Goal: Transaction & Acquisition: Purchase product/service

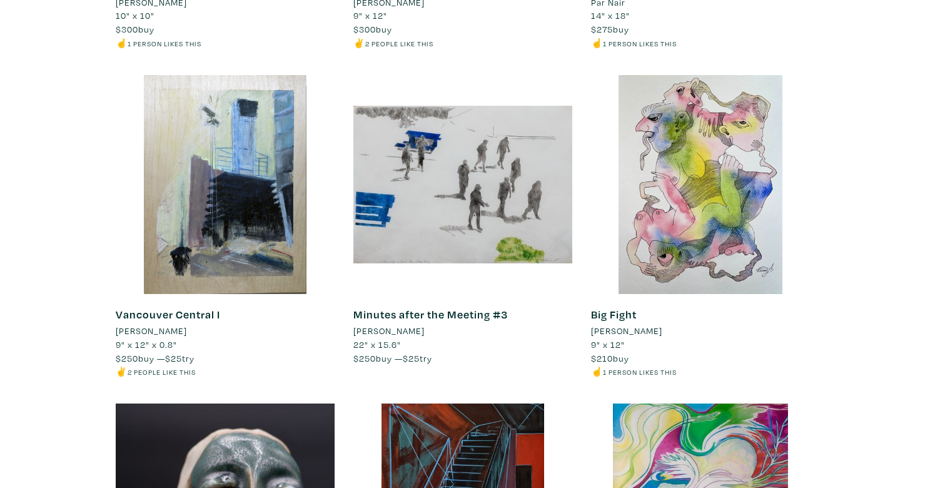
scroll to position [11386, 0]
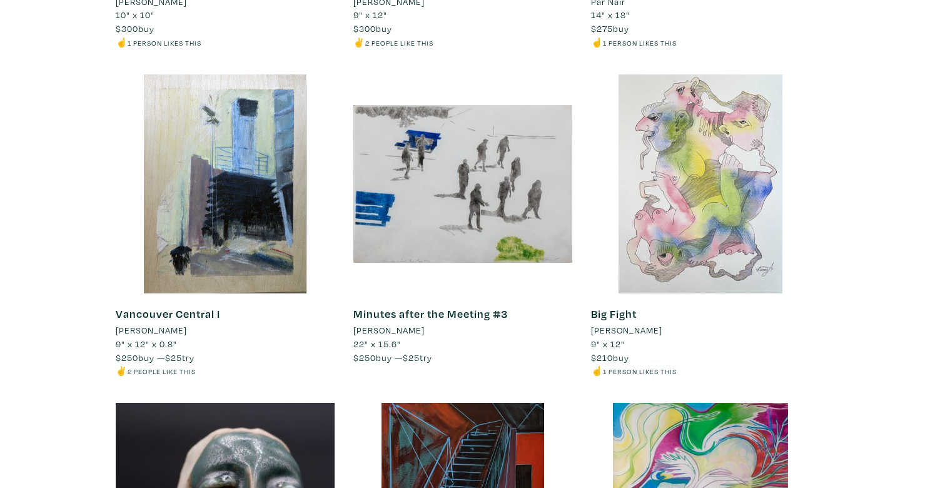
click at [680, 239] on div at bounding box center [700, 183] width 219 height 219
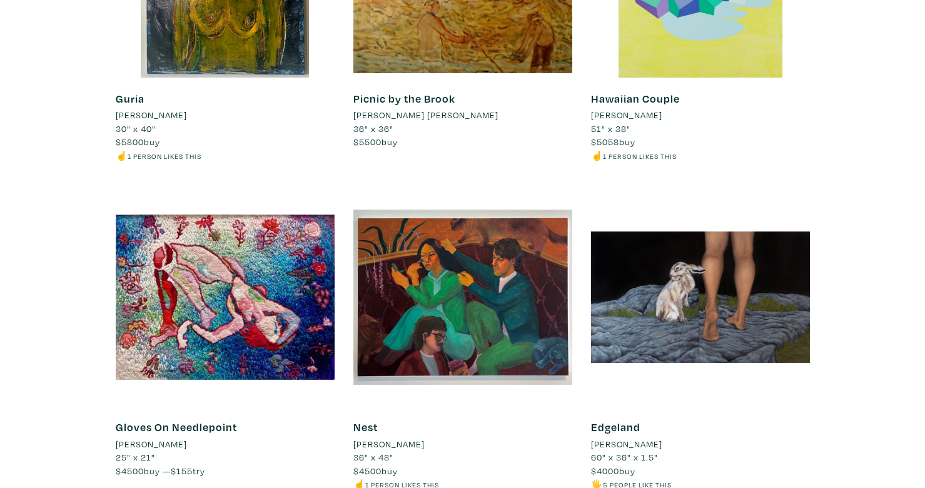
scroll to position [0, 0]
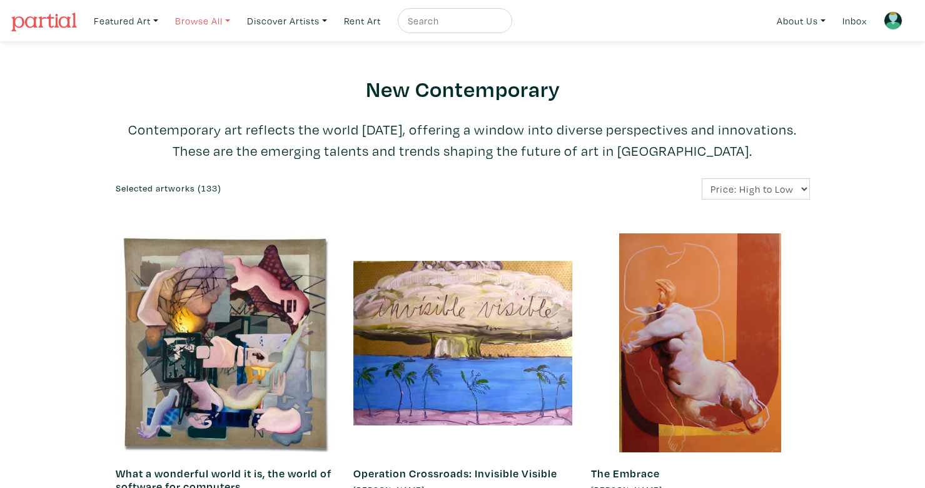
click at [164, 29] on link "Browse All" at bounding box center [126, 21] width 76 height 26
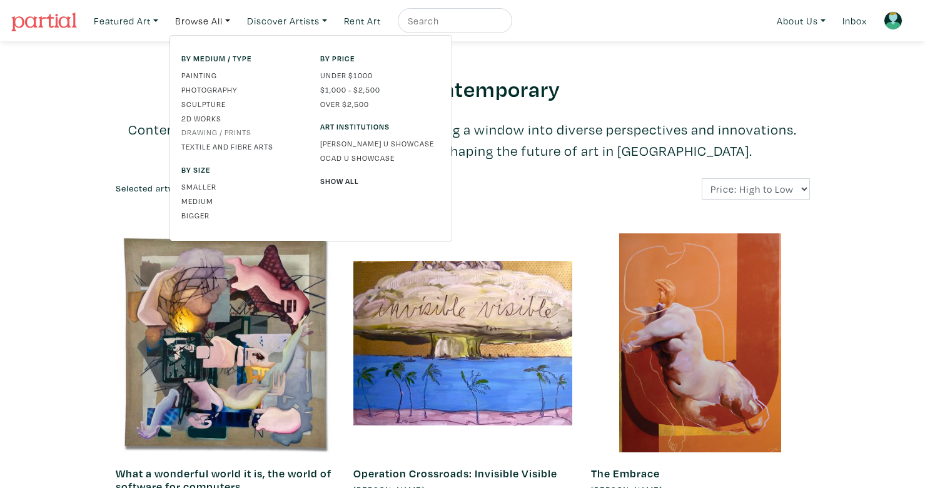
click at [226, 134] on link "Drawing / Prints" at bounding box center [241, 131] width 120 height 11
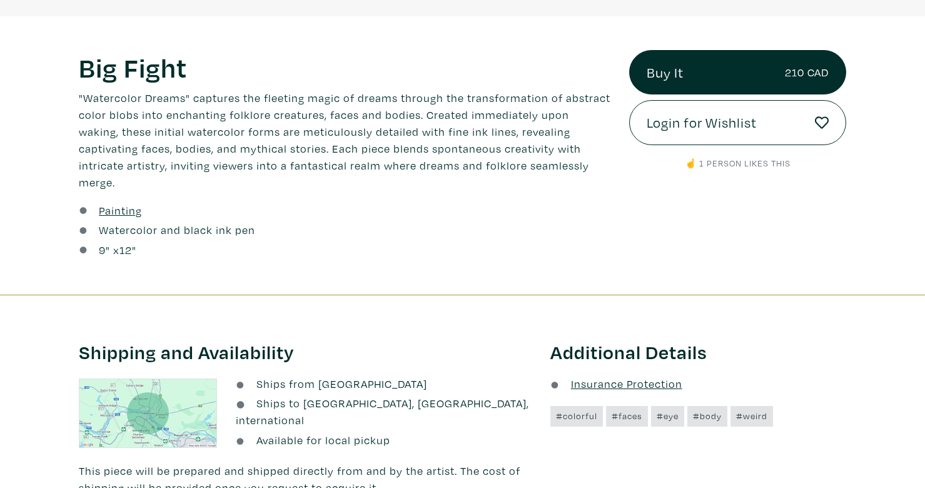
scroll to position [444, 0]
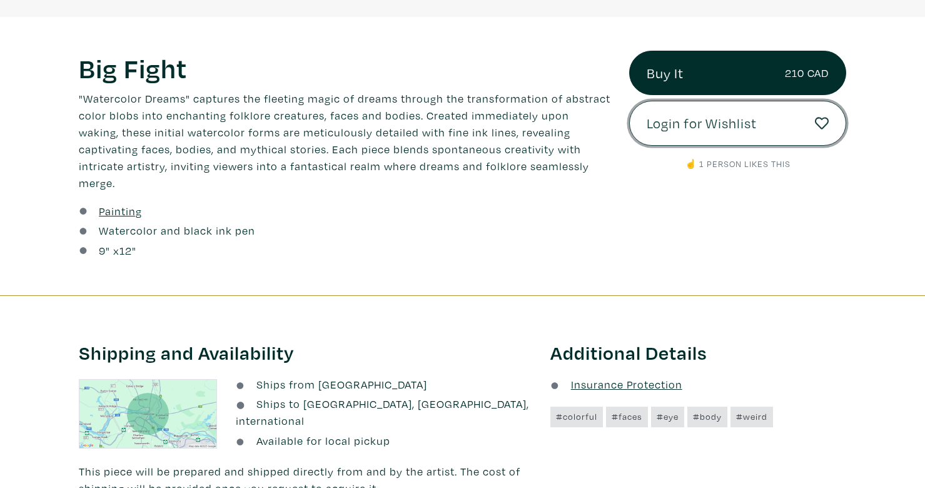
click at [704, 126] on span "Login for Wishlist" at bounding box center [702, 123] width 110 height 21
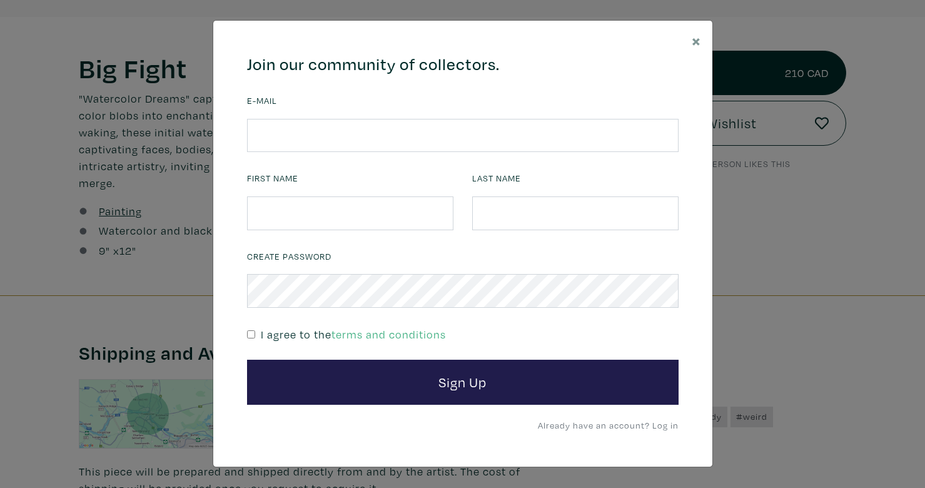
click at [662, 431] on p "Already have an account? Log in" at bounding box center [575, 424] width 206 height 17
click at [662, 429] on link "Already have an account? Log in" at bounding box center [608, 425] width 141 height 12
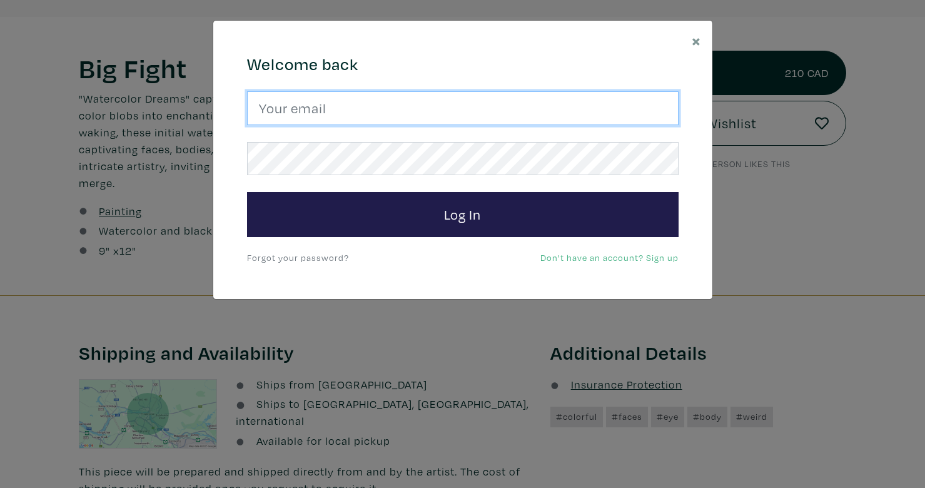
click at [414, 95] on input "email" at bounding box center [462, 108] width 431 height 34
type input "sherisecromwell@gmail.com"
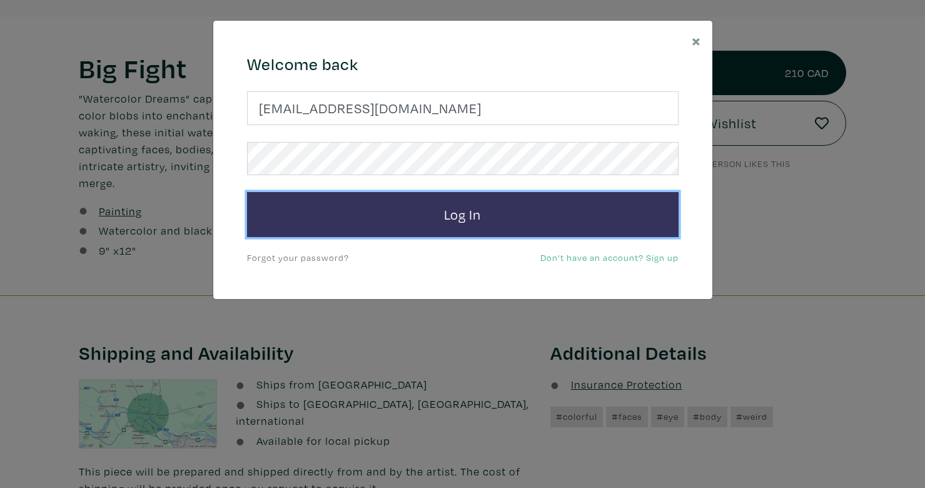
click at [428, 206] on button "Log In" at bounding box center [462, 214] width 431 height 45
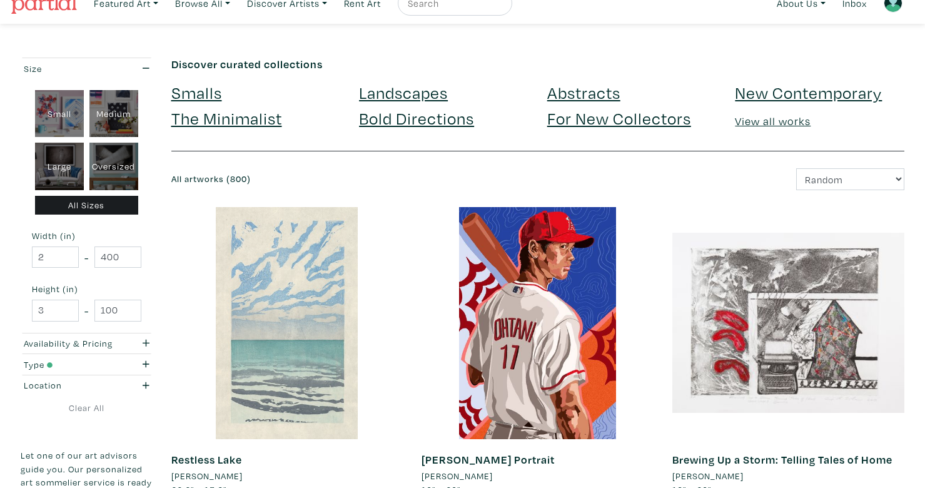
scroll to position [11, 0]
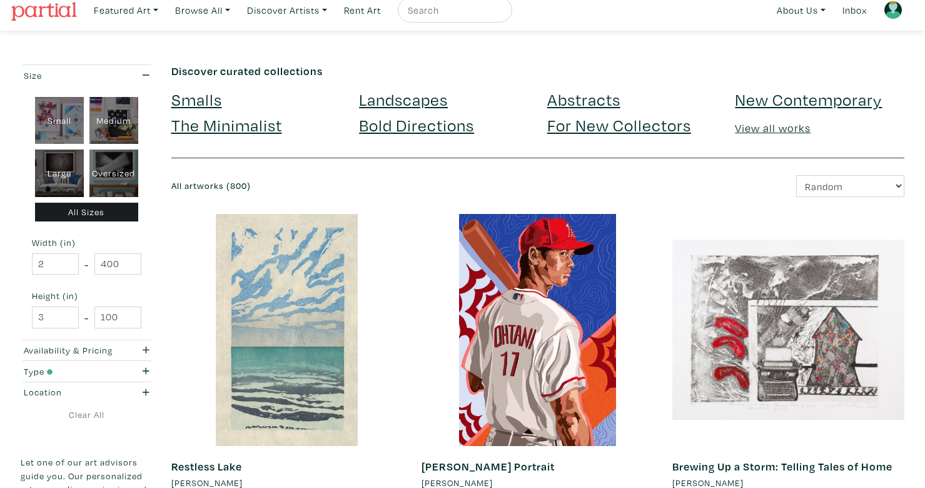
click at [752, 99] on link "New Contemporary" at bounding box center [808, 99] width 147 height 22
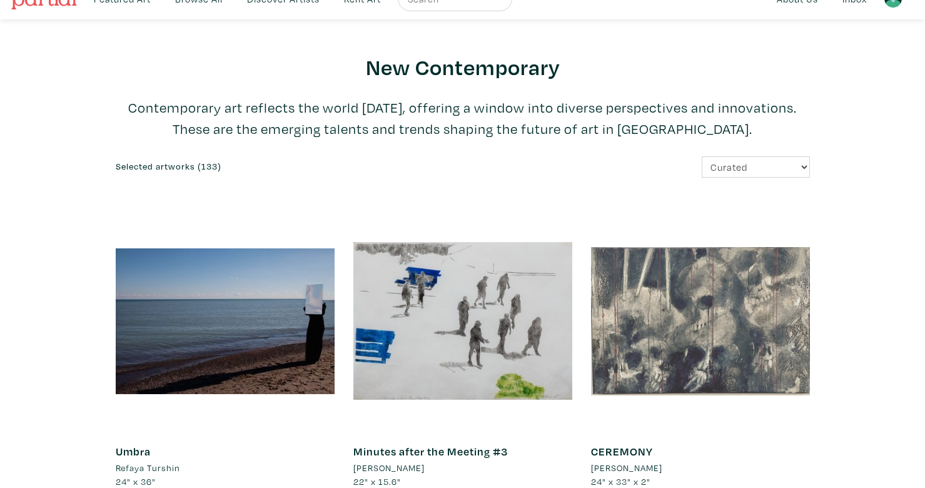
scroll to position [20, 0]
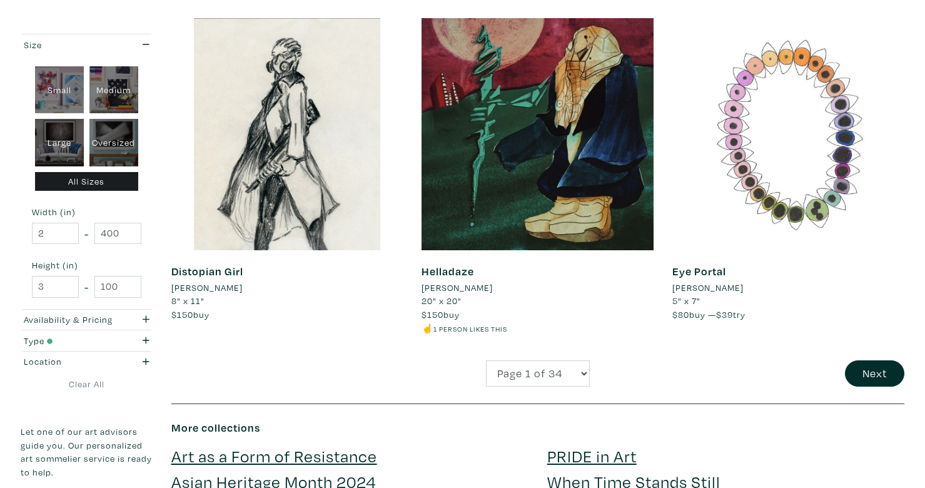
scroll to position [2572, 0]
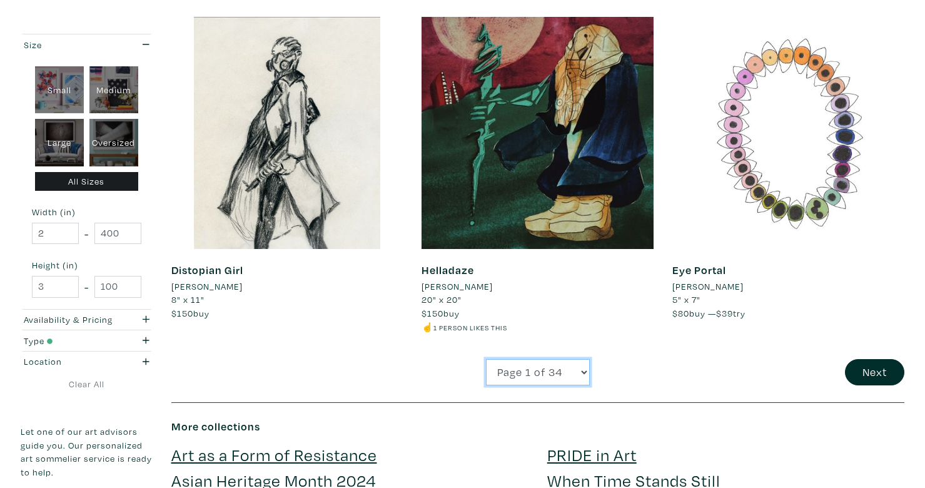
click at [583, 375] on select "Page 1 of 34 Page 2 of 34 Page 3 of 34 Page 4 of 34 Page 5 of 34 Page 6 of 34 P…" at bounding box center [538, 372] width 104 height 27
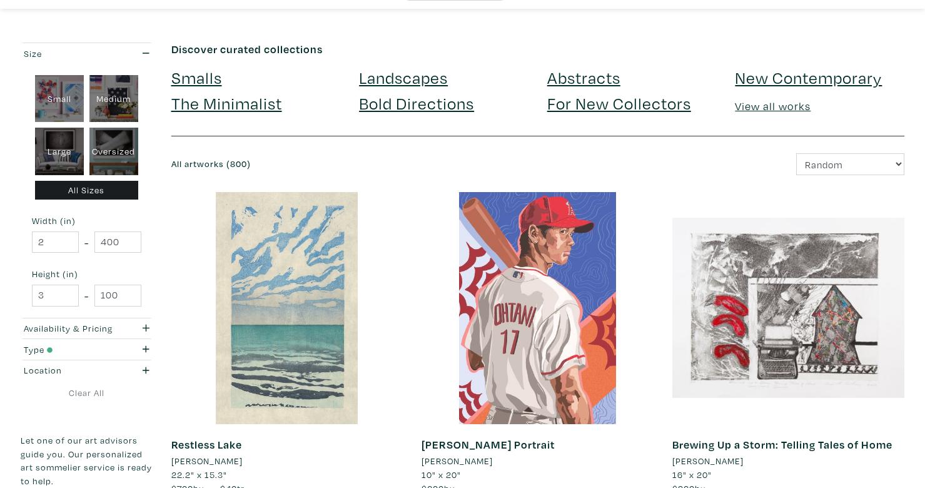
scroll to position [0, 0]
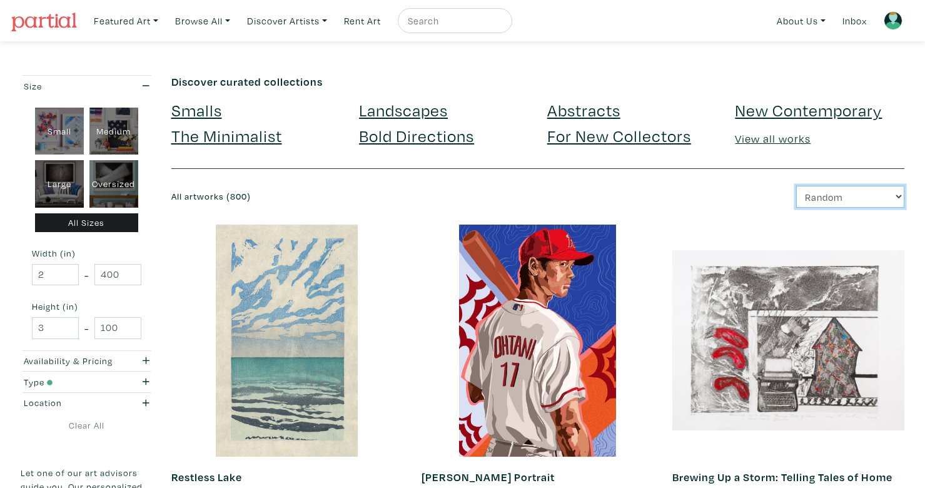
click at [834, 186] on select "Newest Random Price: Low to High Price: High to Low" at bounding box center [850, 197] width 108 height 22
select select "price_desc"
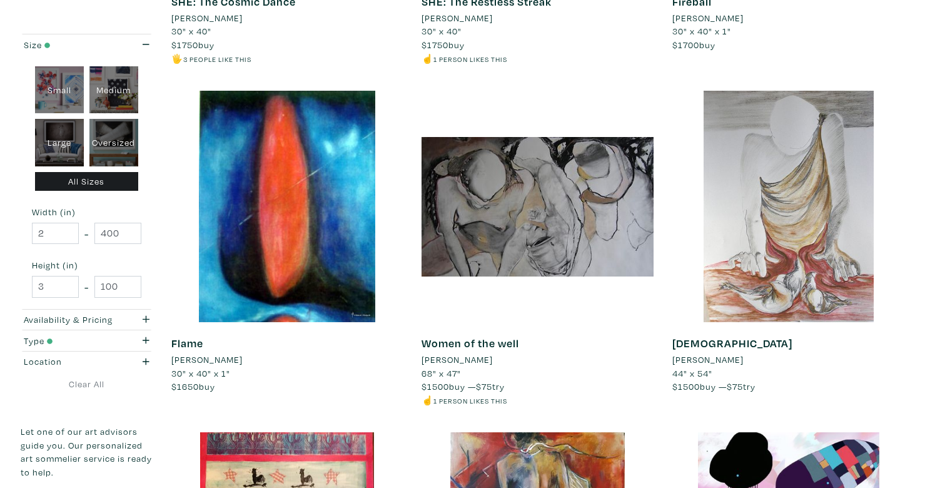
scroll to position [1697, 0]
